Goal: Task Accomplishment & Management: Complete application form

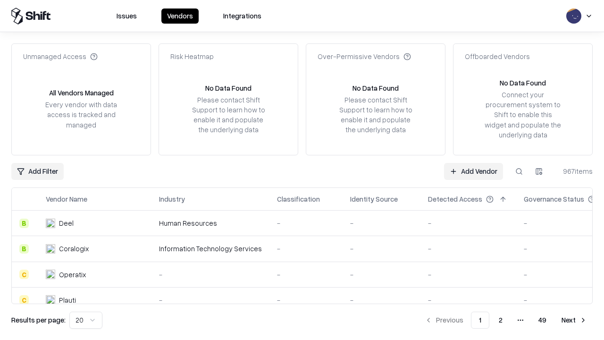
click at [473, 171] on link "Add Vendor" at bounding box center [473, 171] width 59 height 17
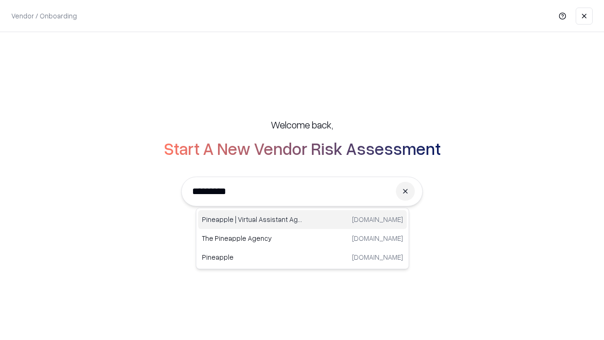
click at [302, 219] on div "Pineapple | Virtual Assistant Agency [DOMAIN_NAME]" at bounding box center [302, 219] width 208 height 19
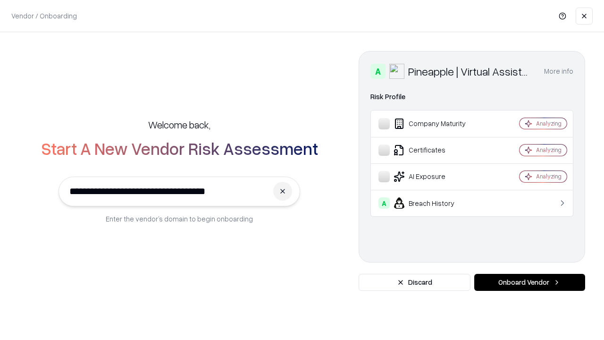
type input "**********"
click at [529, 282] on button "Onboard Vendor" at bounding box center [529, 282] width 111 height 17
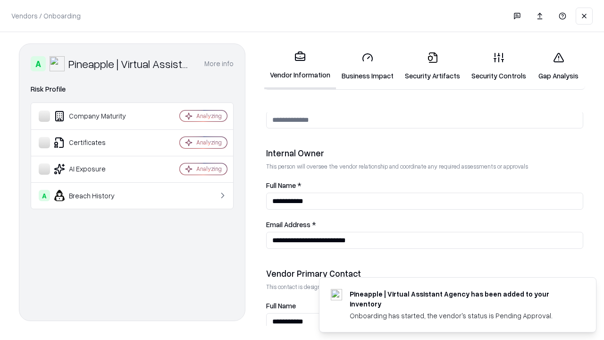
scroll to position [489, 0]
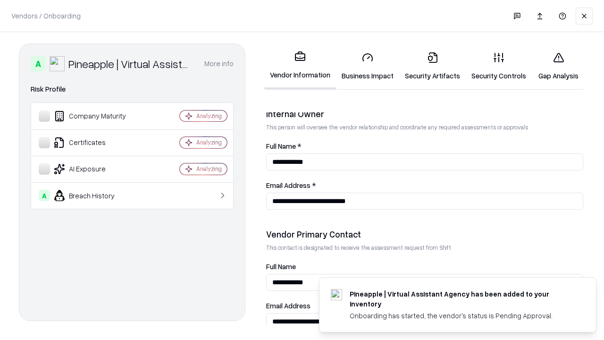
click at [367, 66] on link "Business Impact" at bounding box center [367, 66] width 63 height 44
click at [432, 66] on link "Security Artifacts" at bounding box center [432, 66] width 67 height 44
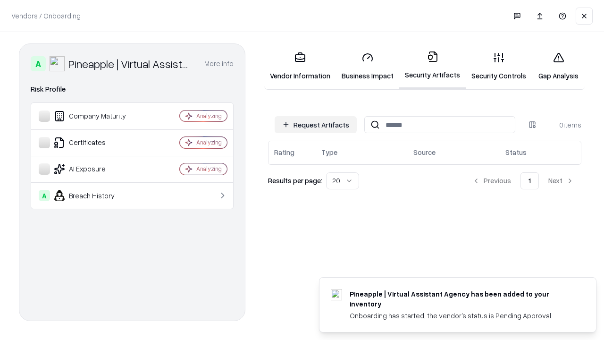
click at [316, 125] on button "Request Artifacts" at bounding box center [316, 124] width 82 height 17
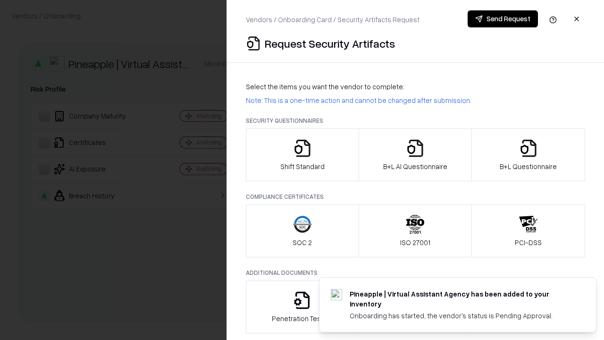
click at [302, 155] on icon "button" at bounding box center [302, 148] width 19 height 19
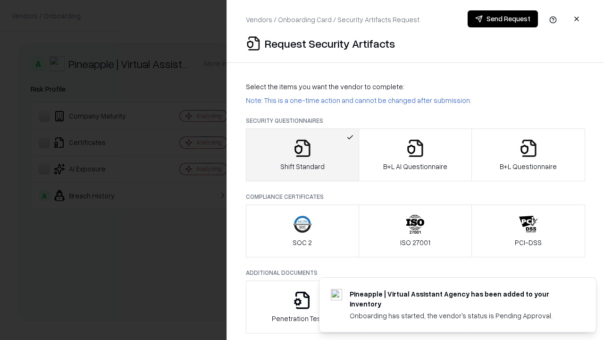
click at [502, 19] on button "Send Request" at bounding box center [502, 18] width 70 height 17
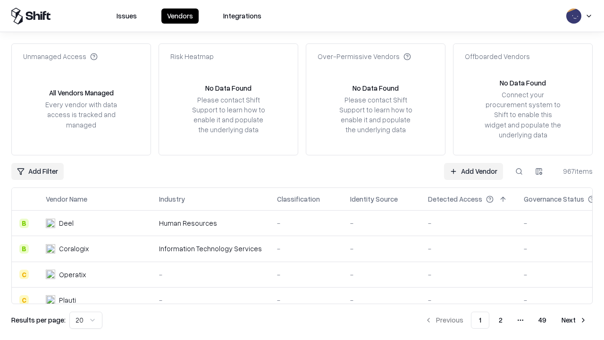
click at [519, 171] on button at bounding box center [518, 171] width 17 height 17
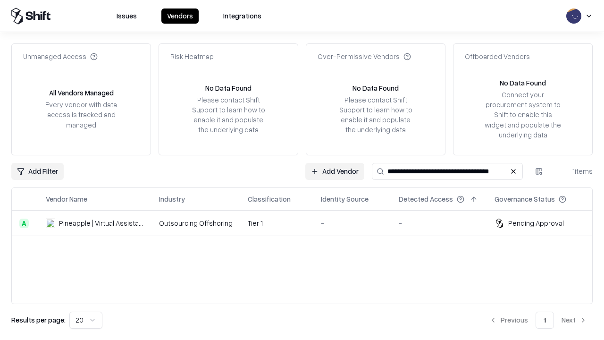
type input "**********"
click at [308, 223] on td "Tier 1" at bounding box center [276, 222] width 73 height 25
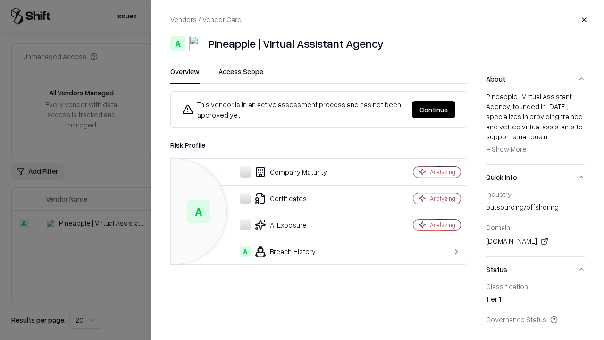
click at [433, 109] on button "Continue" at bounding box center [433, 109] width 43 height 17
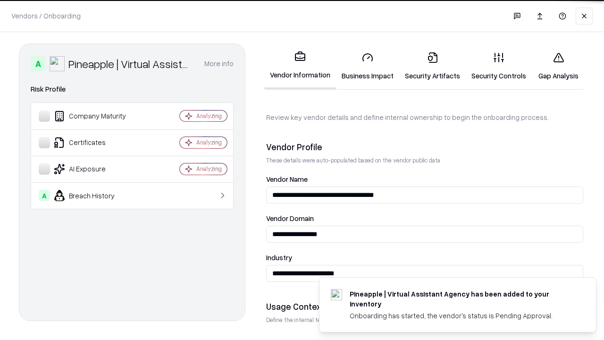
click at [432, 66] on link "Security Artifacts" at bounding box center [432, 66] width 67 height 44
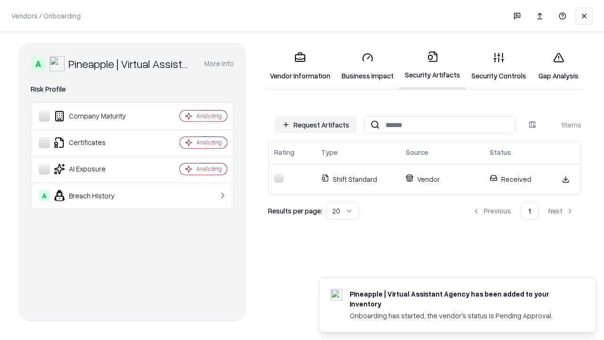
click at [499, 66] on link "Security Controls" at bounding box center [499, 66] width 66 height 44
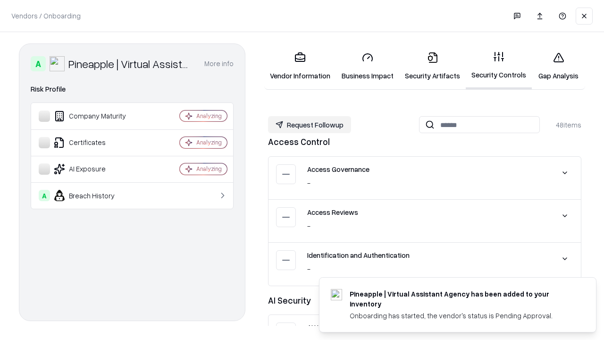
click at [309, 125] on button "Request Followup" at bounding box center [309, 124] width 83 height 17
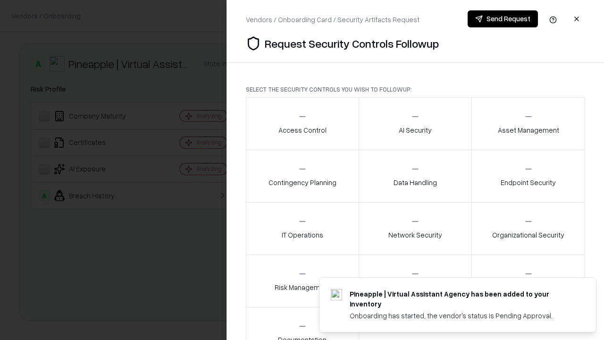
click at [302, 124] on div "Access Control" at bounding box center [302, 123] width 48 height 23
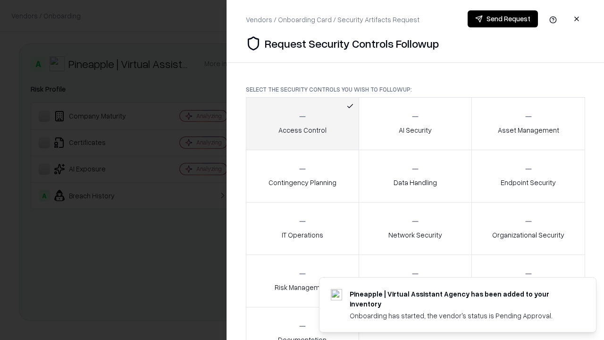
click at [502, 19] on button "Send Request" at bounding box center [502, 18] width 70 height 17
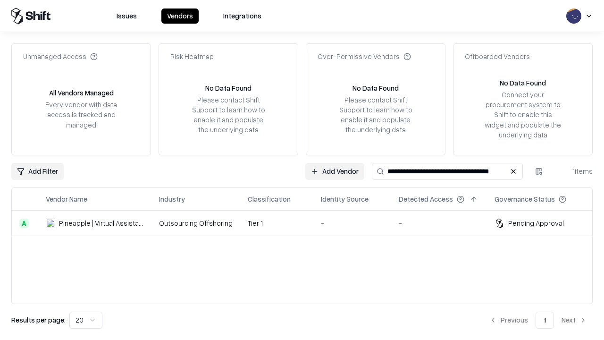
type input "**********"
click at [308, 223] on td "Tier 1" at bounding box center [276, 222] width 73 height 25
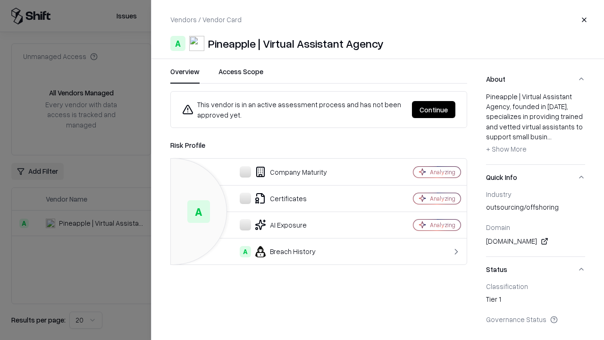
click at [433, 109] on button "Continue" at bounding box center [433, 109] width 43 height 17
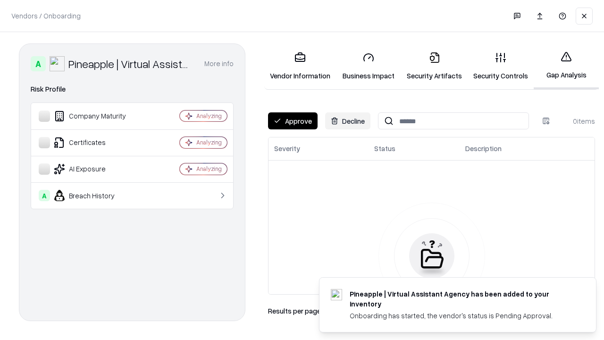
click at [292, 121] on button "Approve" at bounding box center [293, 120] width 50 height 17
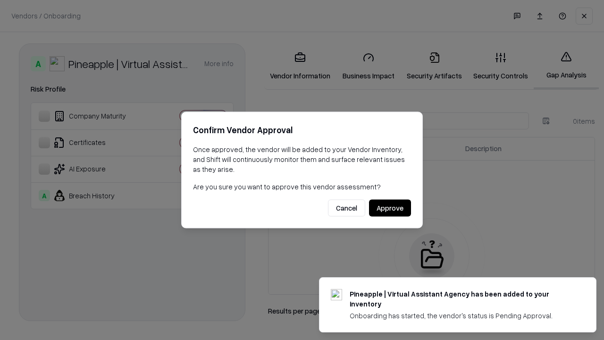
click at [390, 208] on button "Approve" at bounding box center [390, 208] width 42 height 17
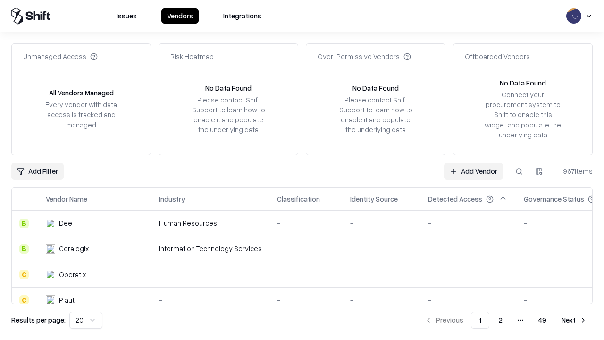
type input "**********"
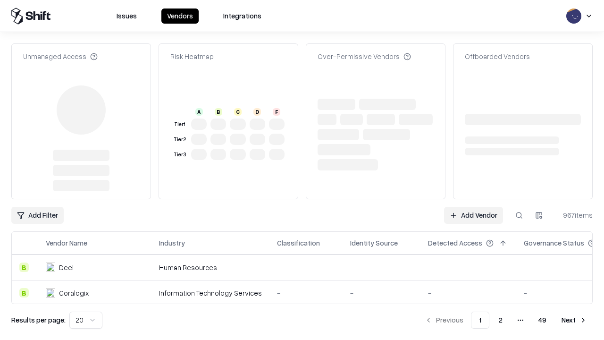
click at [473, 207] on link "Add Vendor" at bounding box center [473, 215] width 59 height 17
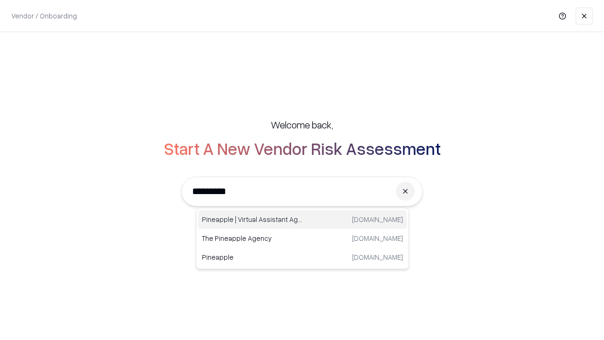
click at [302, 219] on div "Pineapple | Virtual Assistant Agency [DOMAIN_NAME]" at bounding box center [302, 219] width 208 height 19
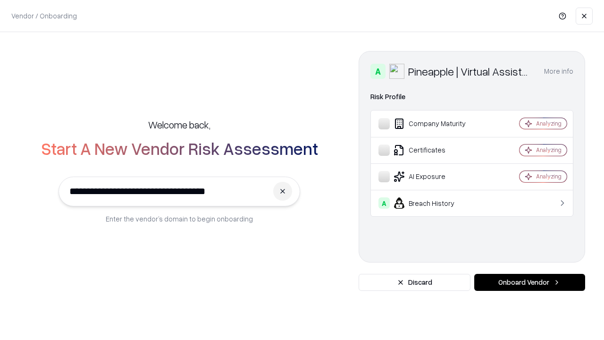
type input "**********"
click at [529, 282] on button "Onboard Vendor" at bounding box center [529, 282] width 111 height 17
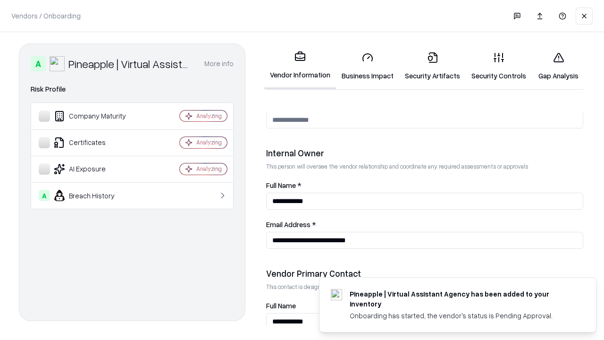
scroll to position [489, 0]
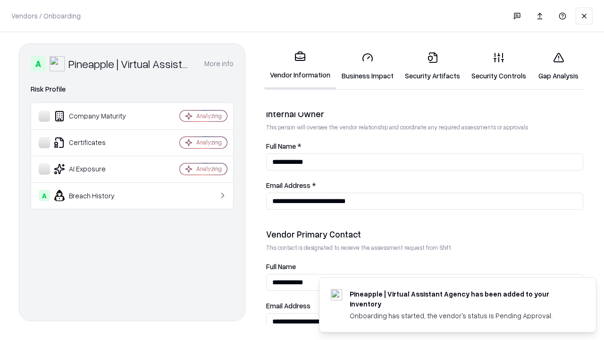
click at [558, 66] on link "Gap Analysis" at bounding box center [558, 66] width 53 height 44
